Goal: Complete application form

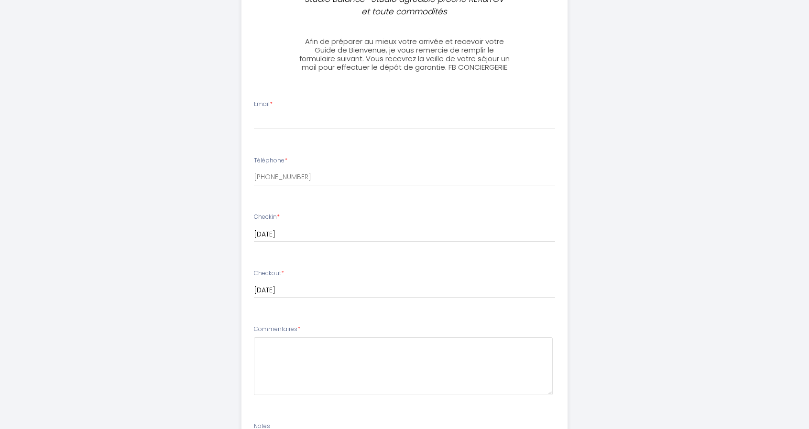
scroll to position [254, 0]
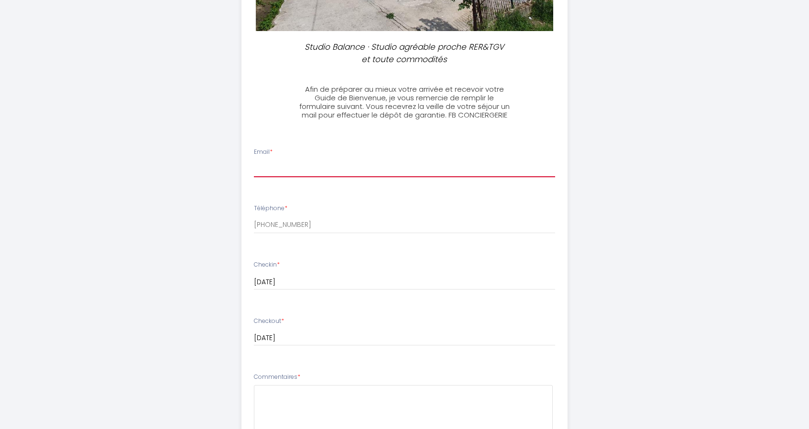
click at [307, 161] on input "Email *" at bounding box center [405, 168] width 302 height 17
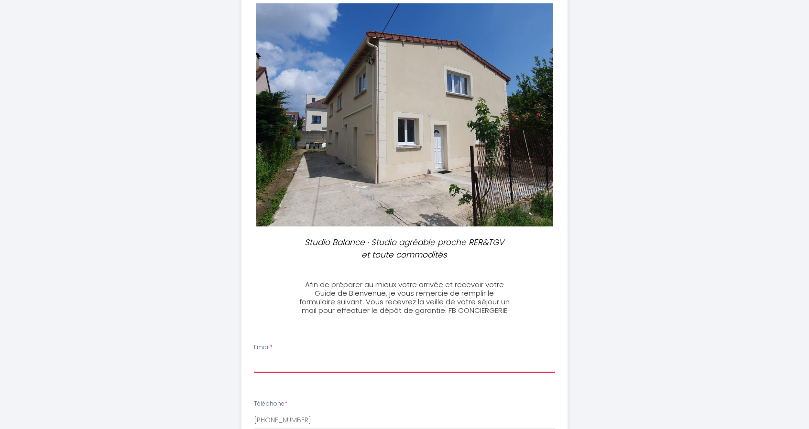
scroll to position [191, 0]
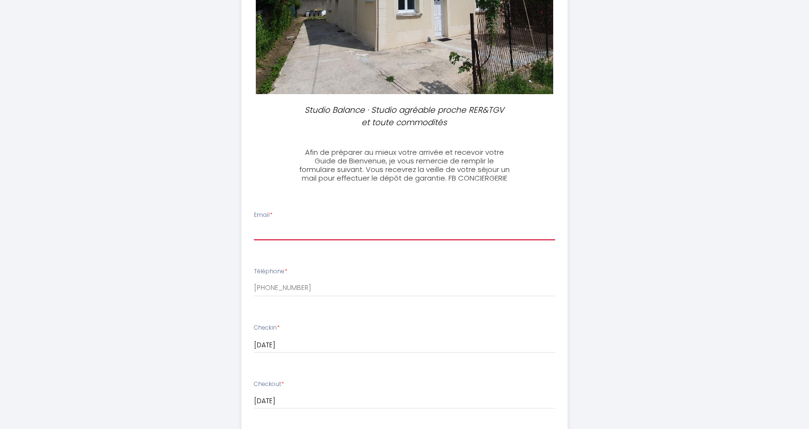
click at [353, 226] on input "Email *" at bounding box center [405, 231] width 302 height 17
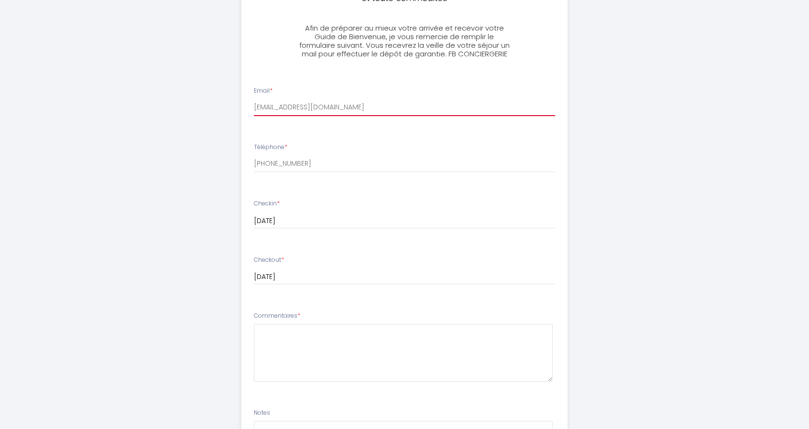
scroll to position [335, 0]
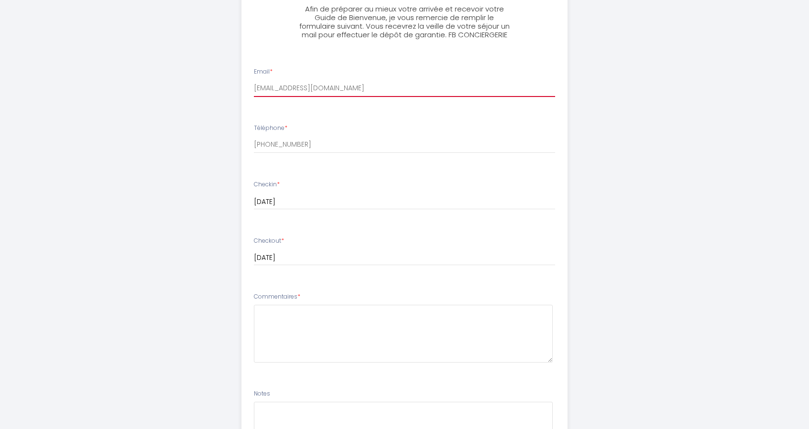
type input "maxjoseph191817@gmail.com"
click at [335, 327] on textarea at bounding box center [403, 334] width 299 height 58
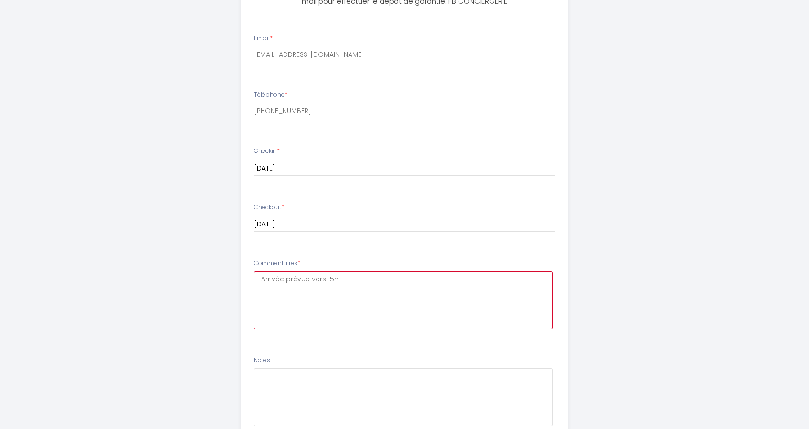
scroll to position [446, 0]
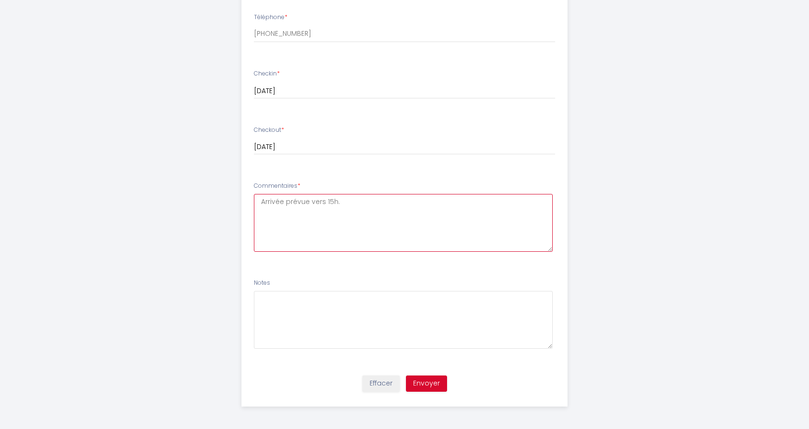
type textarea "Arrivée prévue vers 15h."
click at [433, 389] on button "Envoyer" at bounding box center [426, 384] width 41 height 16
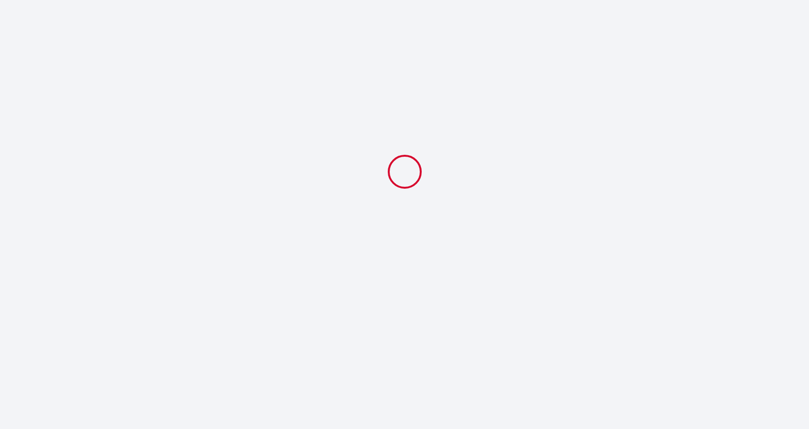
scroll to position [0, 0]
